Goal: Transaction & Acquisition: Download file/media

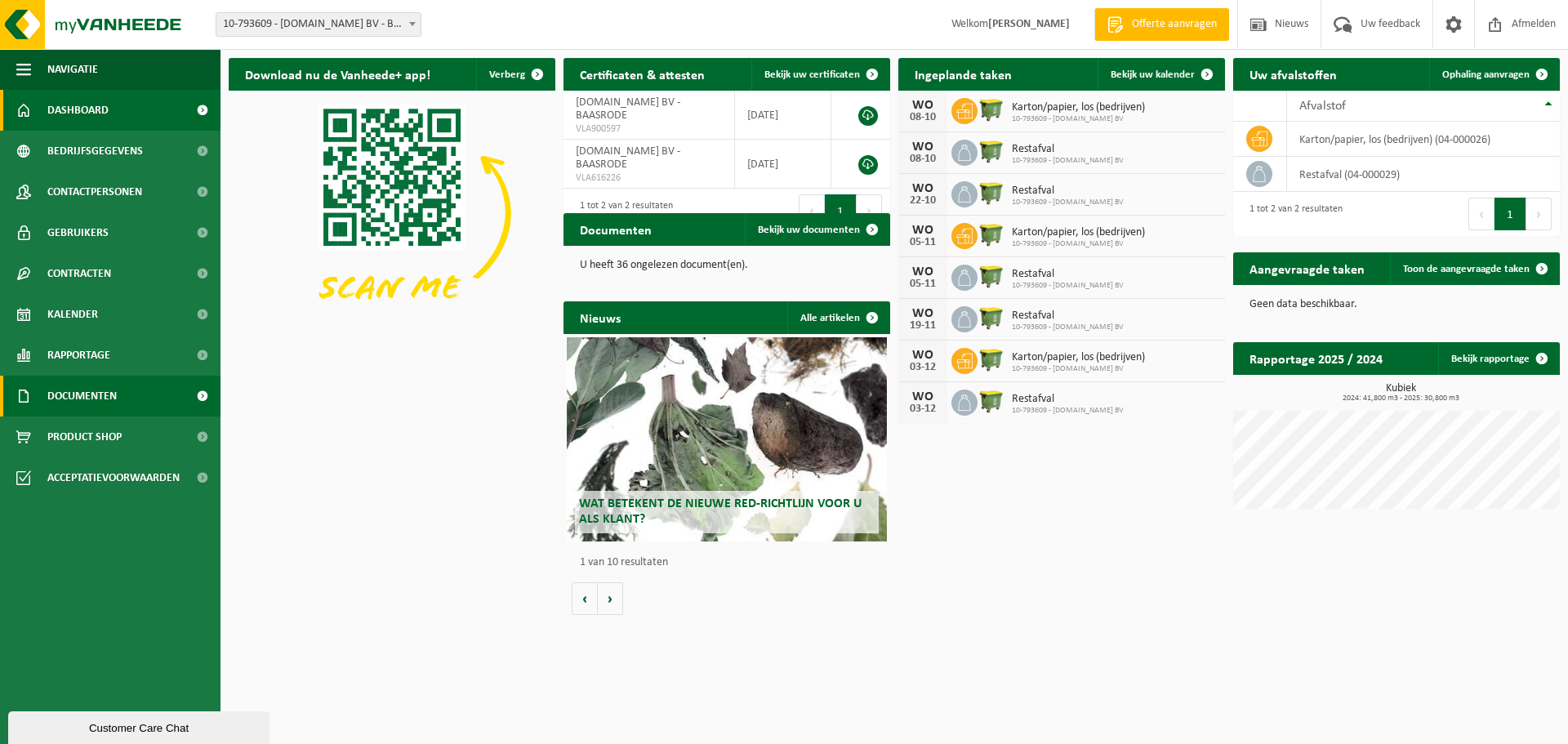
click at [86, 390] on span "Documenten" at bounding box center [82, 396] width 70 height 41
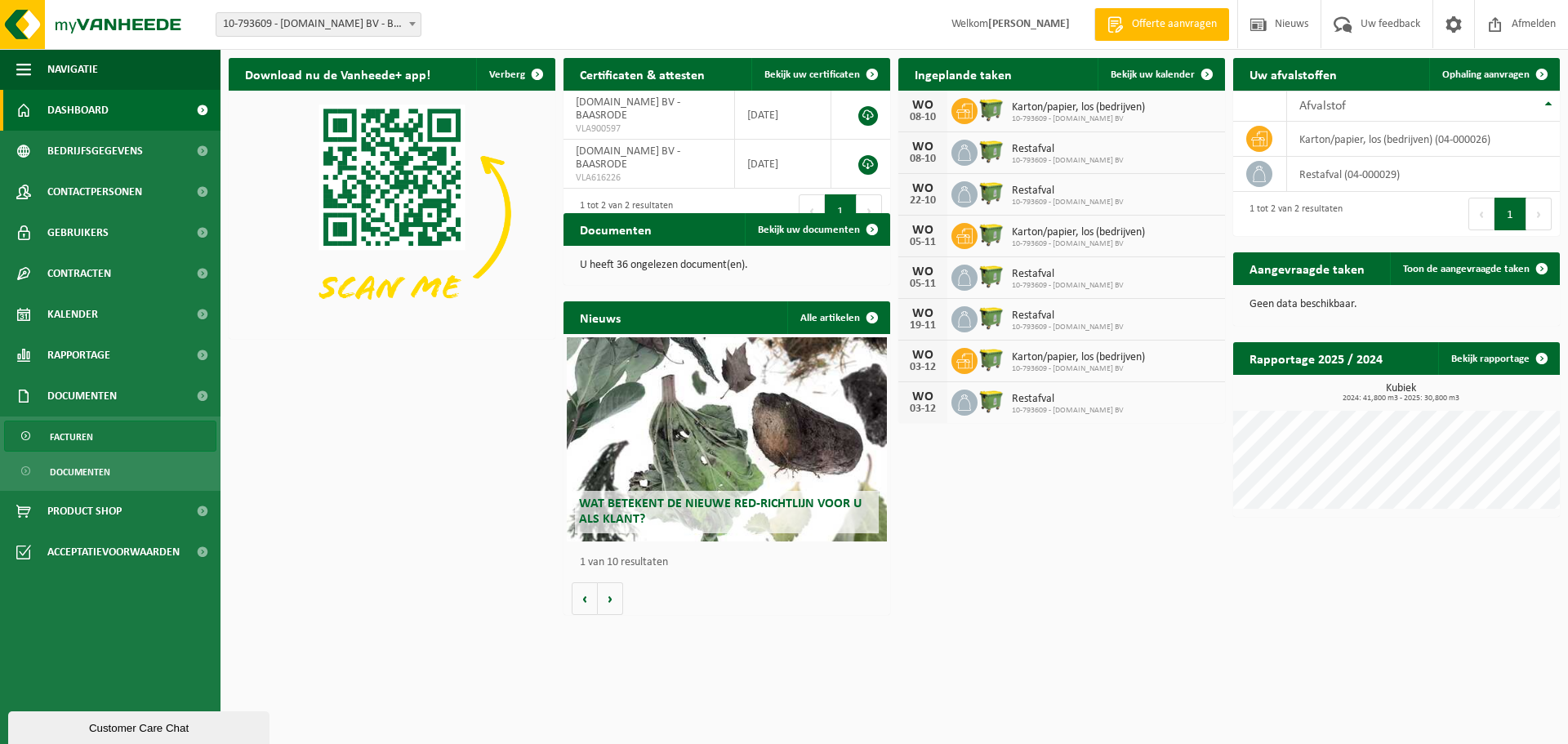
click at [82, 436] on span "Facturen" at bounding box center [71, 437] width 43 height 31
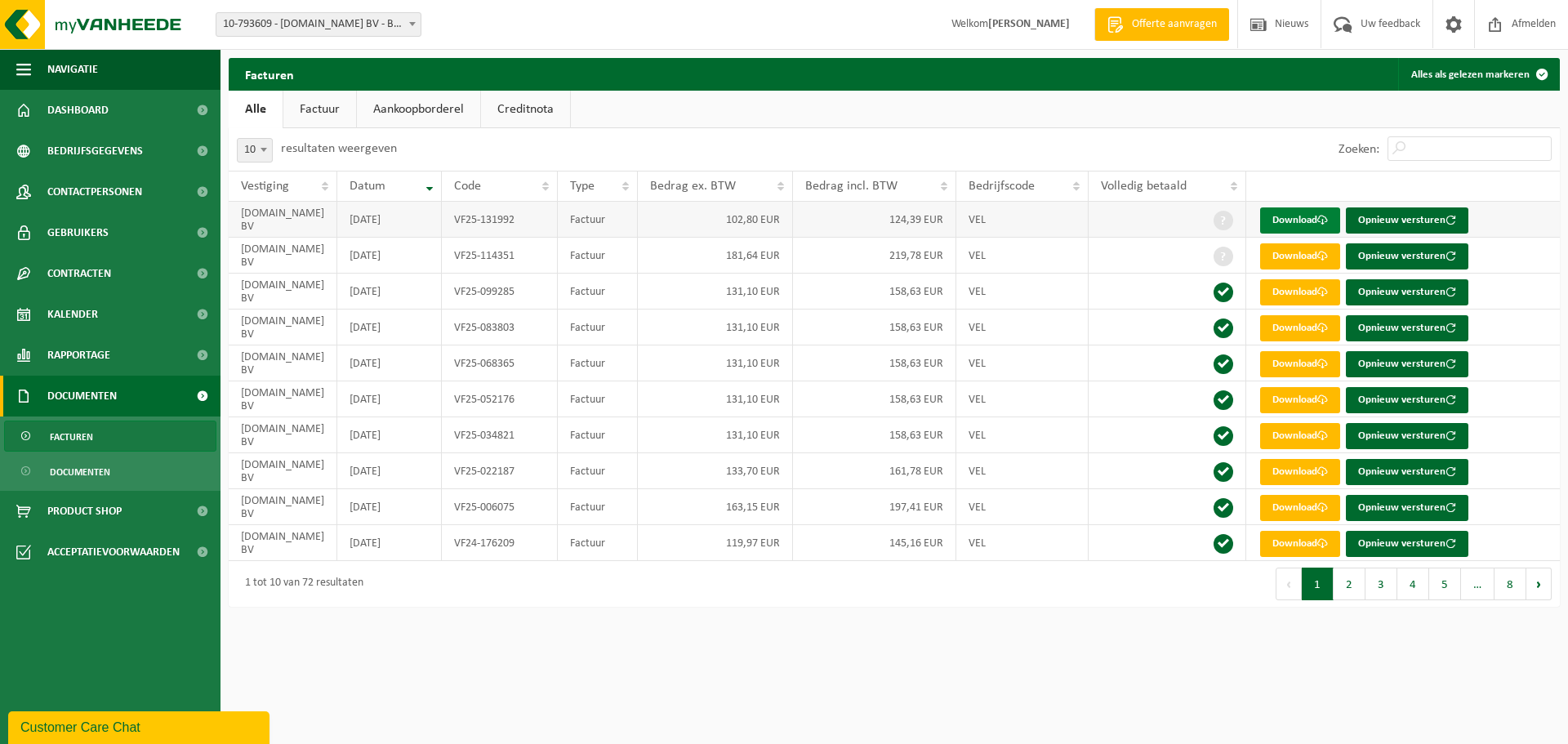
click at [1298, 221] on link "Download" at bounding box center [1301, 220] width 80 height 26
click at [1293, 217] on link "Download" at bounding box center [1301, 220] width 80 height 26
click at [1302, 250] on link "Download" at bounding box center [1301, 255] width 80 height 26
click at [1292, 294] on link "Download" at bounding box center [1301, 292] width 80 height 26
click at [1295, 327] on link "Download" at bounding box center [1301, 328] width 80 height 26
